Goal: Find specific page/section: Find specific page/section

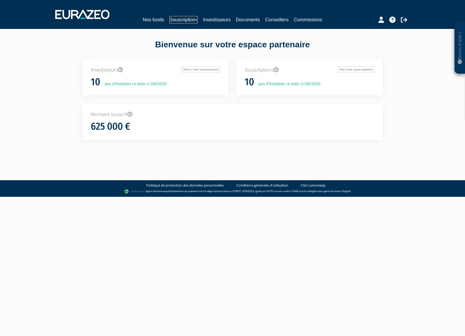
click at [191, 23] on link "Souscriptions" at bounding box center [184, 19] width 28 height 7
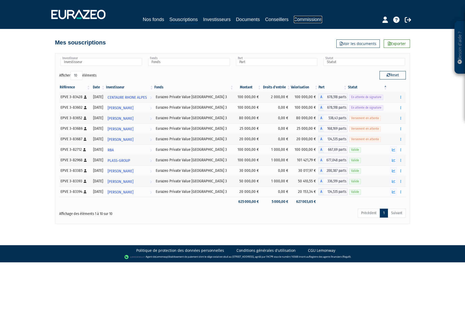
click at [298, 21] on link "Commissions" at bounding box center [308, 19] width 28 height 7
